Goal: Task Accomplishment & Management: Use online tool/utility

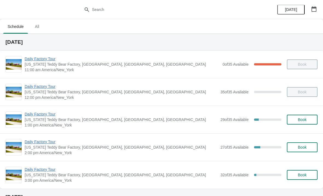
click at [43, 142] on span "Daily Factory Tour" at bounding box center [121, 141] width 193 height 5
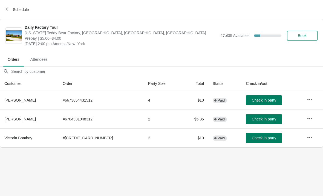
click at [307, 98] on icon "button" at bounding box center [309, 99] width 5 height 5
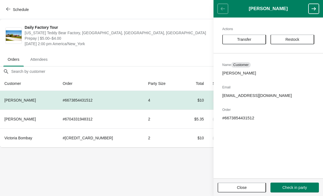
click at [249, 41] on span "Transfer" at bounding box center [244, 39] width 14 height 4
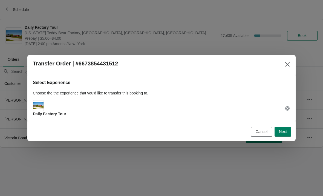
click at [284, 130] on span "Next" at bounding box center [283, 131] width 8 height 4
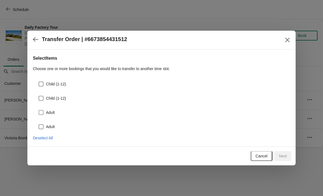
click at [39, 115] on span at bounding box center [40, 112] width 5 height 5
click at [39, 110] on input "Adult" at bounding box center [39, 110] width 0 height 0
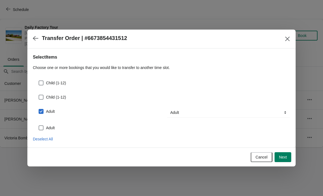
click at [40, 110] on span at bounding box center [41, 111] width 5 height 5
click at [39, 109] on input "Adult" at bounding box center [39, 109] width 0 height 0
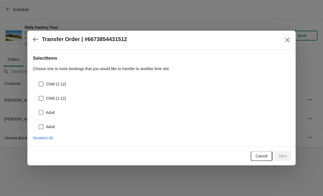
click at [39, 112] on span at bounding box center [41, 112] width 5 height 5
click at [39, 110] on input "Adult" at bounding box center [39, 110] width 0 height 0
checkbox input "true"
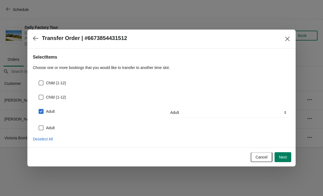
click at [279, 155] on span "Next" at bounding box center [283, 157] width 8 height 4
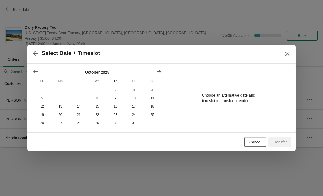
click at [33, 51] on icon "button" at bounding box center [35, 53] width 5 height 5
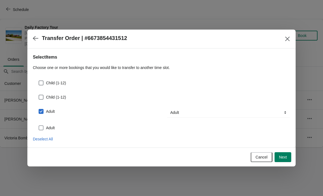
click at [40, 125] on span at bounding box center [41, 127] width 5 height 5
click at [39, 125] on input "Adult" at bounding box center [39, 125] width 0 height 0
checkbox input "true"
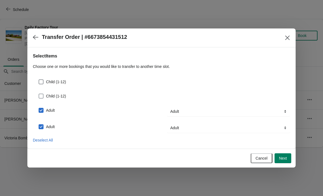
click at [40, 95] on span at bounding box center [41, 96] width 5 height 5
click at [39, 94] on input "Child (1-12)" at bounding box center [39, 94] width 0 height 0
checkbox input "true"
select select "Child (1-12)"
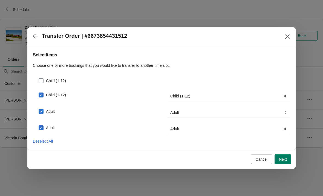
click at [42, 79] on span at bounding box center [41, 80] width 5 height 5
click at [39, 78] on input "Child (1-12)" at bounding box center [39, 78] width 0 height 0
checkbox input "true"
select select "Child (1-12)"
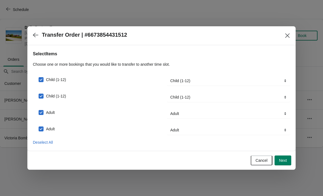
click at [282, 159] on span "Next" at bounding box center [283, 160] width 8 height 4
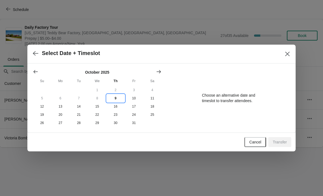
click at [115, 97] on button "9" at bounding box center [115, 98] width 18 height 8
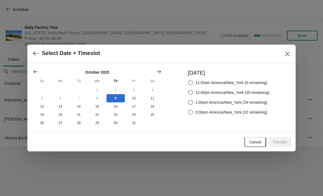
click at [188, 100] on span at bounding box center [190, 102] width 5 height 5
click at [188, 100] on input "1:00pm America/New_York (29 remaining)" at bounding box center [188, 100] width 0 height 0
radio input "true"
click at [279, 144] on span "Transfer" at bounding box center [279, 142] width 14 height 4
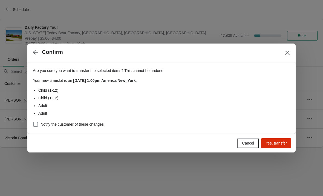
click at [274, 142] on span "Yes, transfer" at bounding box center [275, 143] width 21 height 4
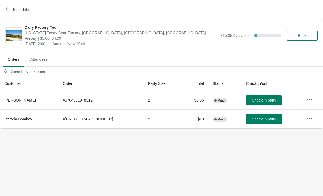
click at [21, 10] on span "Schedule" at bounding box center [21, 9] width 16 height 4
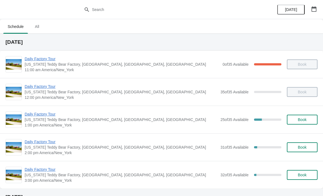
click at [47, 116] on span "Daily Factory Tour" at bounding box center [121, 113] width 193 height 5
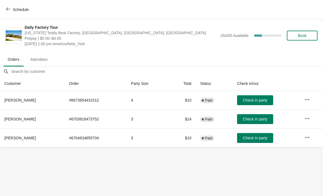
click at [249, 101] on span "Check in party" at bounding box center [255, 100] width 24 height 4
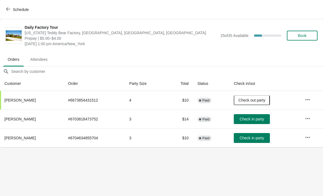
click at [13, 5] on button "Schedule" at bounding box center [18, 10] width 30 height 10
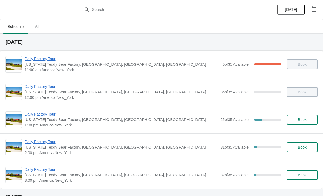
click at [54, 116] on span "Daily Factory Tour" at bounding box center [121, 113] width 193 height 5
click at [317, 8] on button "button" at bounding box center [314, 9] width 10 height 10
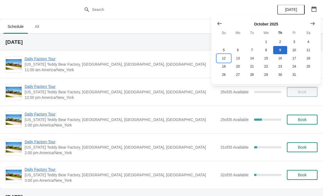
click at [223, 59] on button "12" at bounding box center [224, 58] width 14 height 8
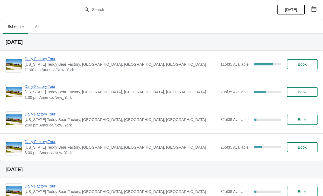
click at [49, 84] on span "Daily Factory Tour" at bounding box center [121, 86] width 193 height 5
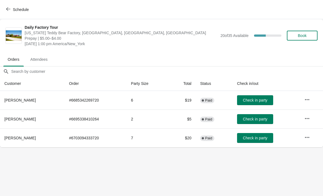
click at [307, 139] on icon "button" at bounding box center [306, 137] width 5 height 5
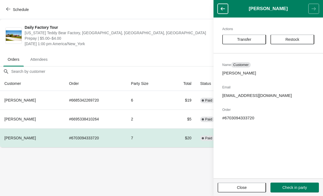
click at [245, 37] on span "Transfer" at bounding box center [244, 39] width 14 height 4
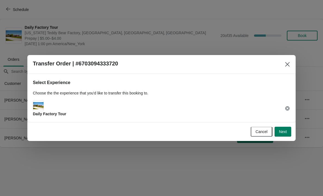
click at [283, 135] on button "Next" at bounding box center [282, 132] width 17 height 10
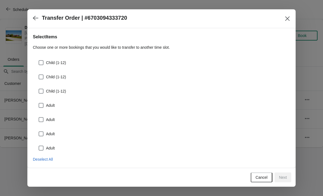
click at [41, 58] on div "Child (1-12)" at bounding box center [161, 60] width 257 height 12
click at [42, 78] on span at bounding box center [41, 76] width 5 height 5
click at [39, 75] on input "Child (1-12)" at bounding box center [39, 74] width 0 height 0
checkbox input "true"
select select "Child (1-12)"
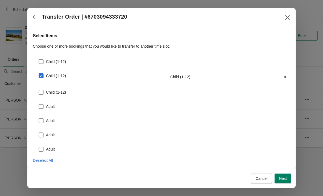
click at [41, 62] on span at bounding box center [41, 61] width 5 height 5
click at [39, 59] on input "Child (1-12)" at bounding box center [39, 59] width 0 height 0
checkbox input "true"
select select "Child (1-12)"
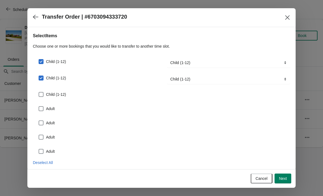
click at [40, 96] on span at bounding box center [41, 94] width 5 height 5
click at [39, 92] on input "Child (1-12)" at bounding box center [39, 92] width 0 height 0
checkbox input "true"
select select "Child (1-12)"
click at [40, 112] on span at bounding box center [41, 110] width 5 height 5
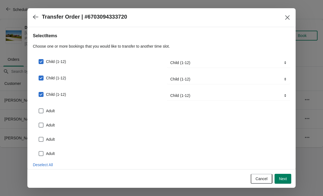
click at [39, 109] on input "Adult" at bounding box center [39, 108] width 0 height 0
checkbox input "true"
click at [43, 127] on span at bounding box center [41, 127] width 5 height 5
click at [39, 125] on input "Adult" at bounding box center [39, 125] width 0 height 0
checkbox input "true"
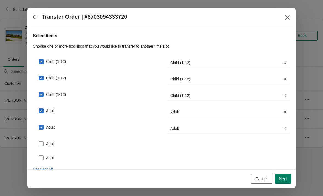
click at [43, 145] on span at bounding box center [41, 143] width 5 height 5
click at [39, 141] on input "Adult" at bounding box center [39, 141] width 0 height 0
checkbox input "true"
click at [42, 159] on span at bounding box center [41, 159] width 5 height 5
click at [39, 158] on input "Adult" at bounding box center [39, 157] width 0 height 0
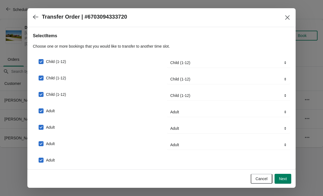
checkbox input "true"
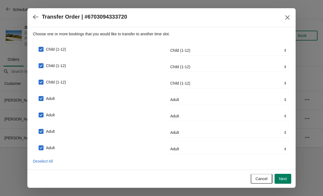
scroll to position [12, 0]
click at [284, 181] on span "Next" at bounding box center [283, 178] width 8 height 4
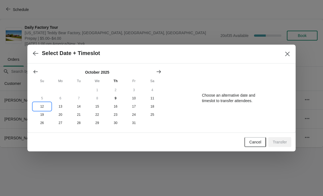
click at [42, 104] on button "12" at bounding box center [42, 106] width 18 height 8
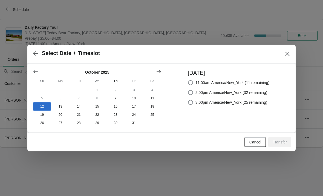
click at [188, 104] on label "3:00pm America/New_York (25 remaining)" at bounding box center [228, 102] width 80 height 8
click at [188, 100] on input "3:00pm America/New_York (25 remaining)" at bounding box center [188, 100] width 0 height 0
radio input "true"
click at [279, 144] on span "Transfer" at bounding box center [279, 142] width 14 height 4
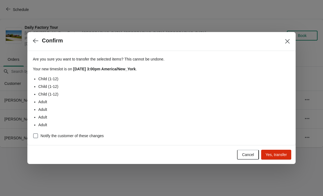
click at [34, 139] on label "Notify the customer of these changes" at bounding box center [68, 136] width 71 height 8
click at [33, 133] on input "Notify the customer of these changes" at bounding box center [33, 133] width 0 height 0
checkbox input "true"
click at [273, 155] on span "Yes, transfer" at bounding box center [275, 154] width 21 height 4
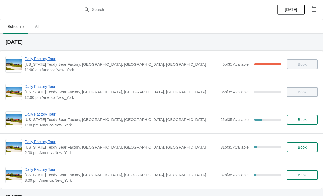
click at [46, 141] on span "Daily Factory Tour" at bounding box center [121, 141] width 193 height 5
